Goal: Find specific page/section: Find specific page/section

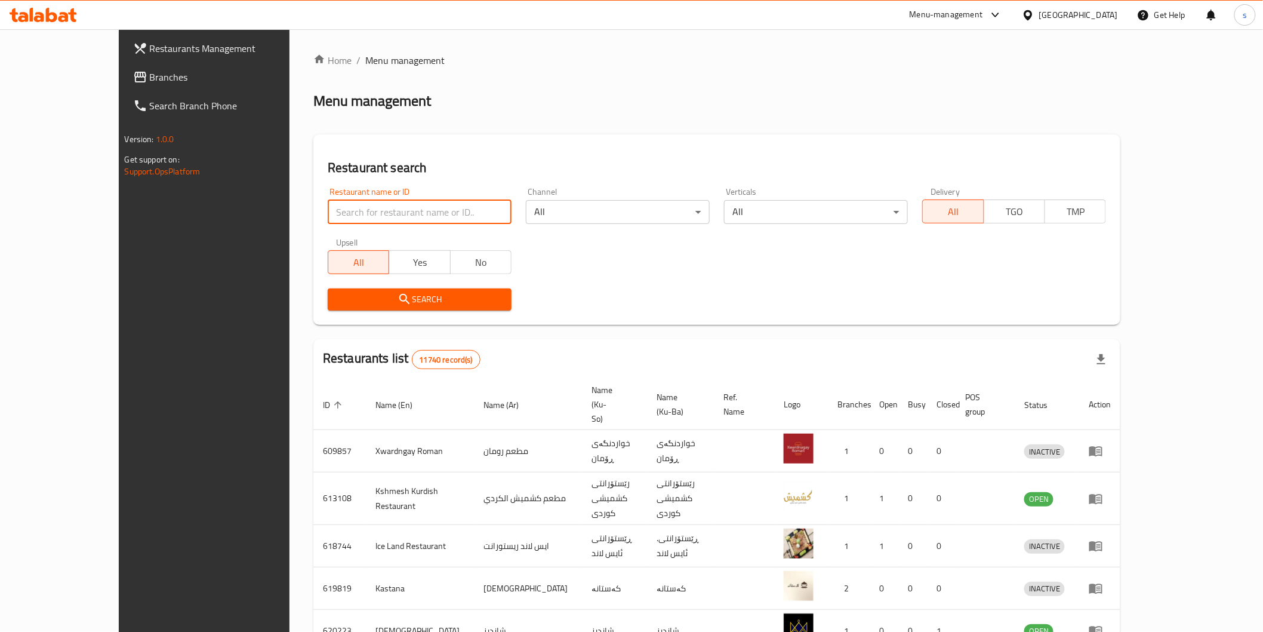
click at [328, 215] on input "search" at bounding box center [420, 212] width 184 height 24
paste input "Aldimashqi, Bakhtyari"
click button "Search" at bounding box center [420, 299] width 184 height 22
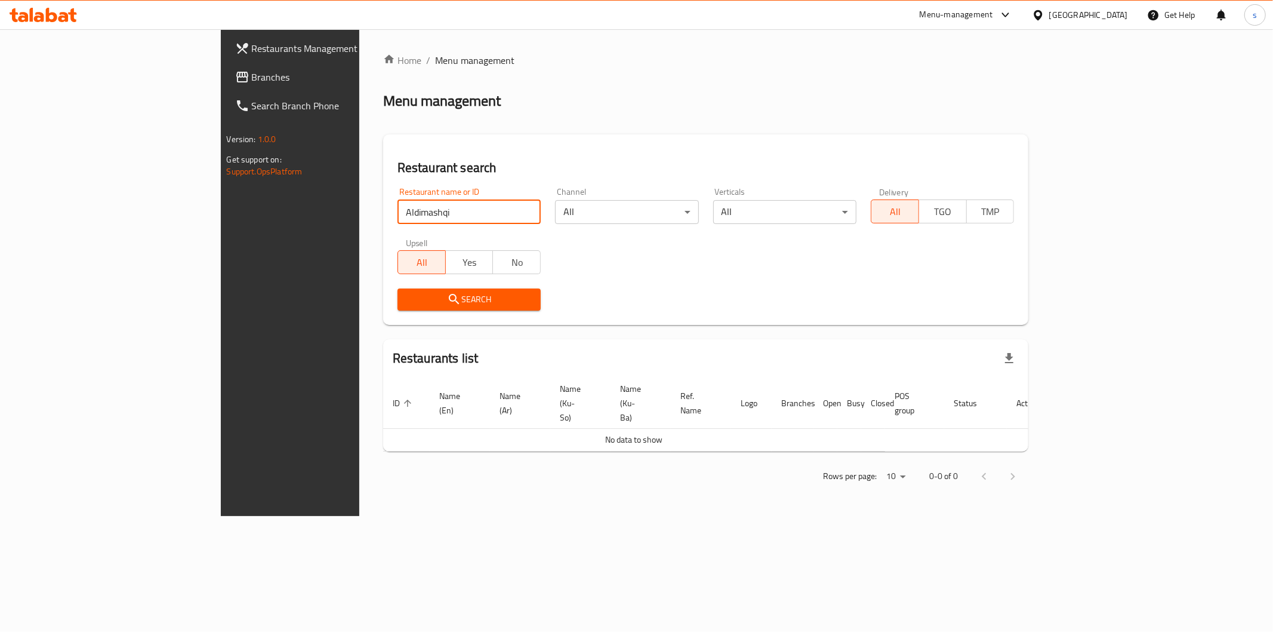
type input "Aldimashqi"
click button "Search" at bounding box center [469, 299] width 143 height 22
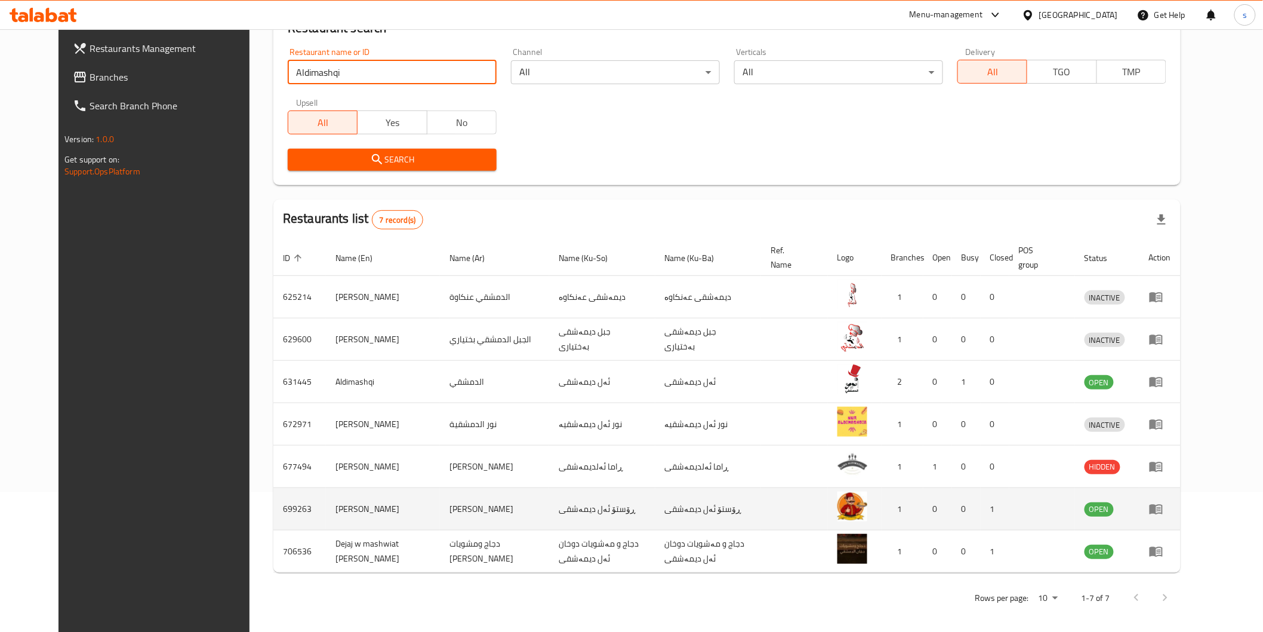
scroll to position [146, 0]
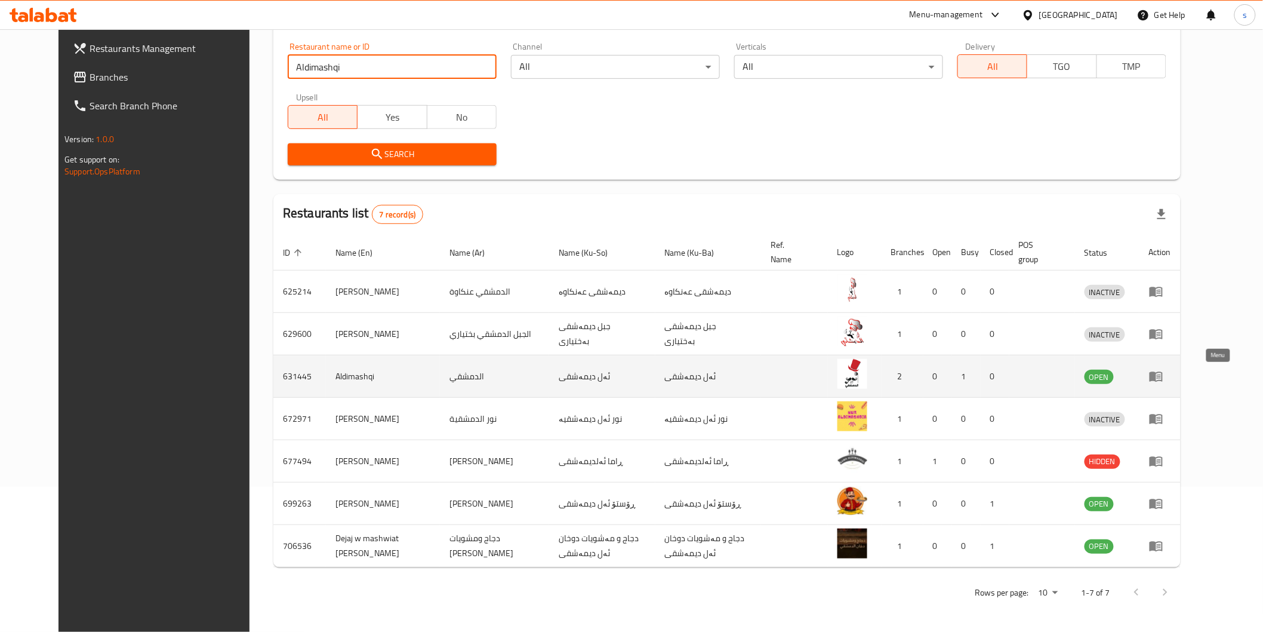
click at [1164, 373] on icon "enhanced table" at bounding box center [1156, 376] width 14 height 14
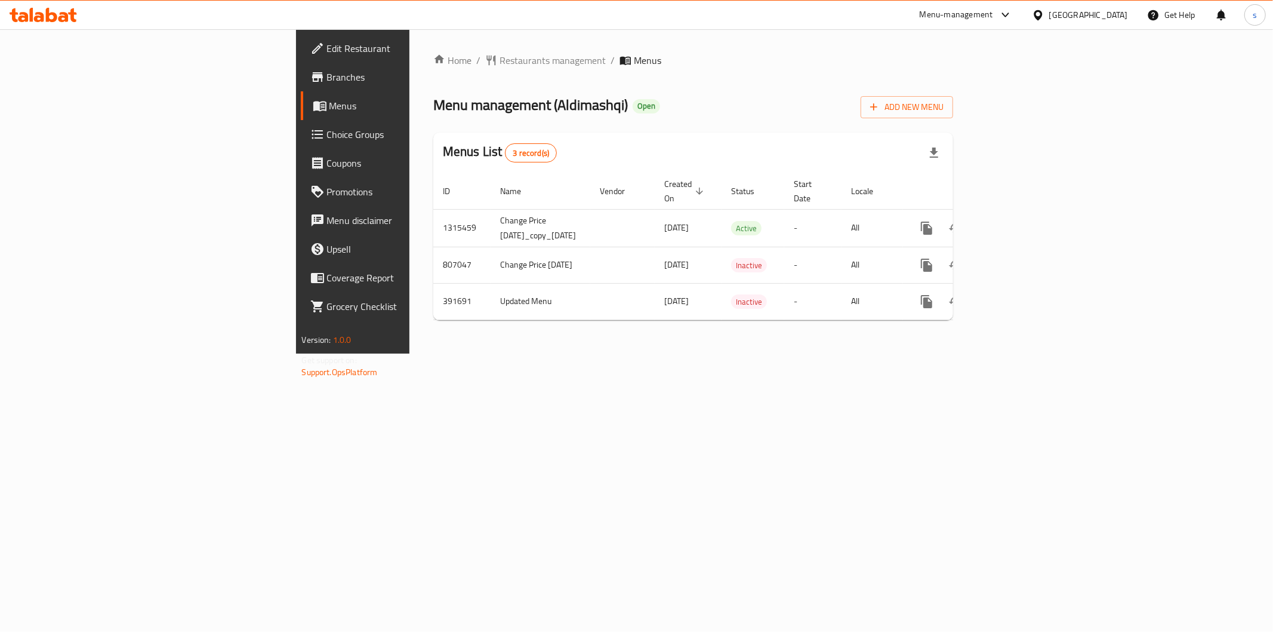
click at [327, 80] on span "Branches" at bounding box center [413, 77] width 172 height 14
